Goal: Task Accomplishment & Management: Use online tool/utility

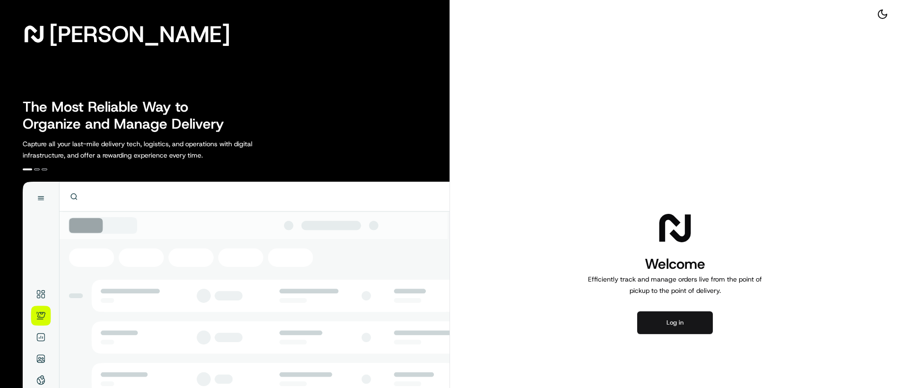
click at [678, 320] on button "Log in" at bounding box center [675, 322] width 76 height 23
